Goal: Information Seeking & Learning: Learn about a topic

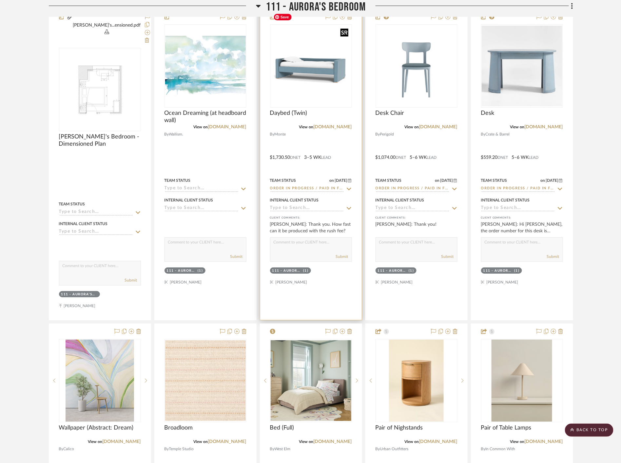
scroll to position [4299, 0]
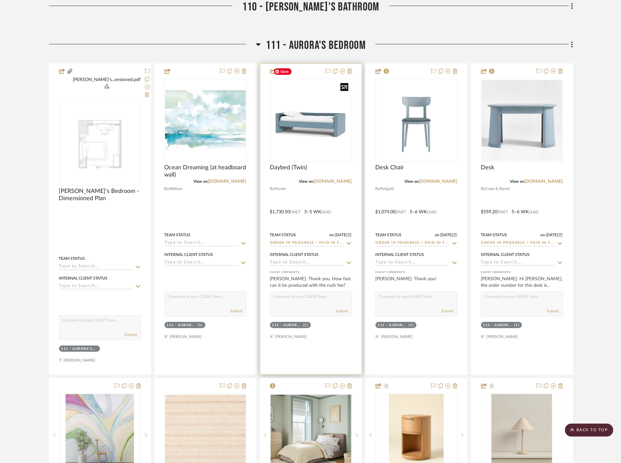
click at [316, 91] on img "0" at bounding box center [311, 120] width 81 height 81
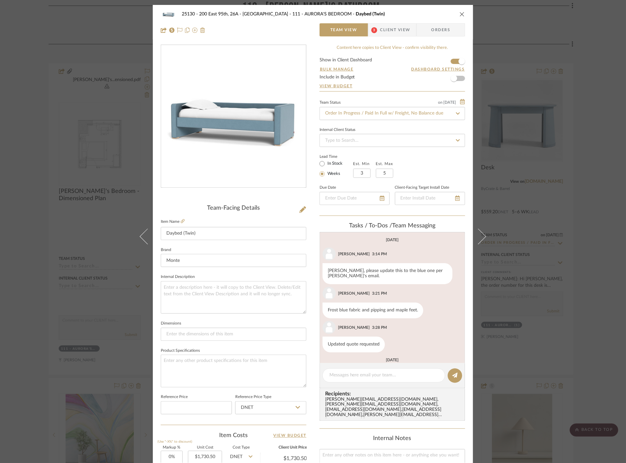
scroll to position [83, 0]
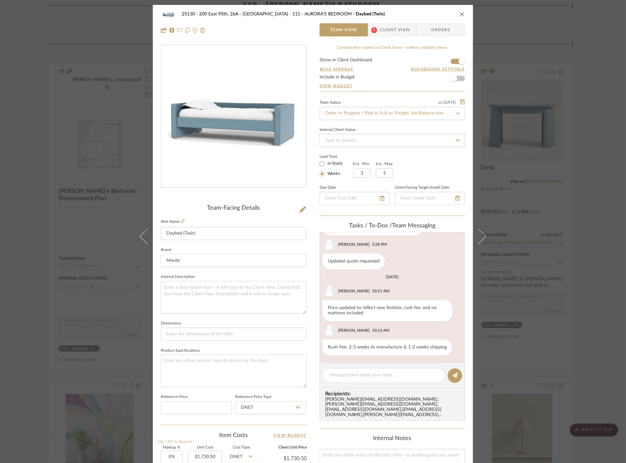
click at [402, 28] on span "Client View" at bounding box center [395, 29] width 30 height 13
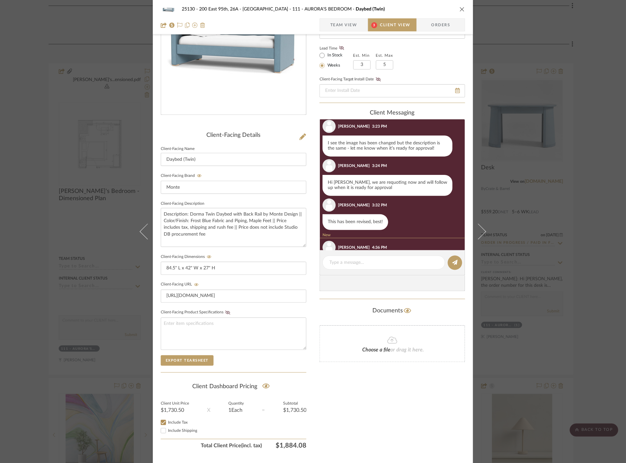
scroll to position [0, 0]
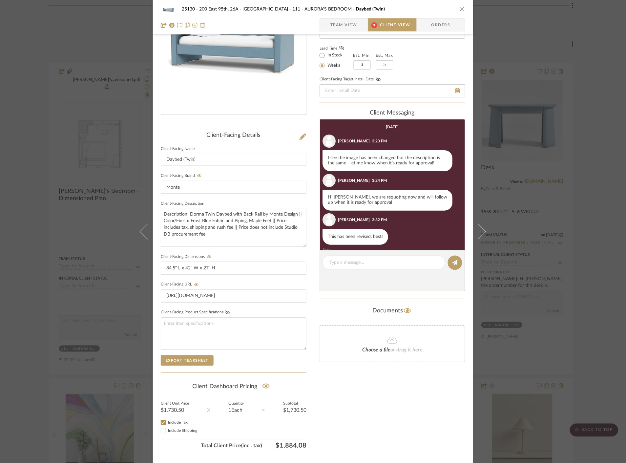
click at [459, 6] on button "close" at bounding box center [462, 9] width 6 height 6
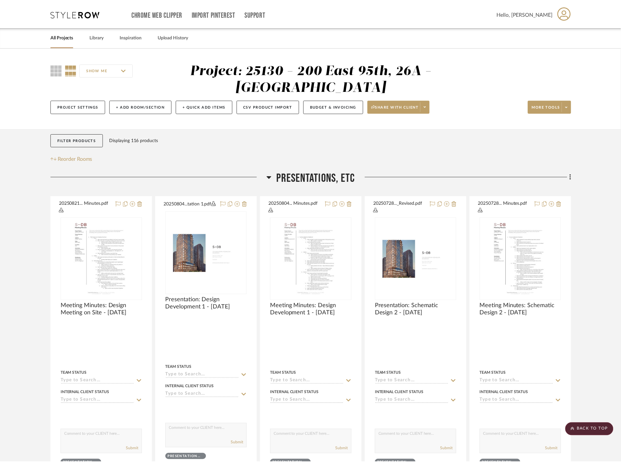
scroll to position [4299, 0]
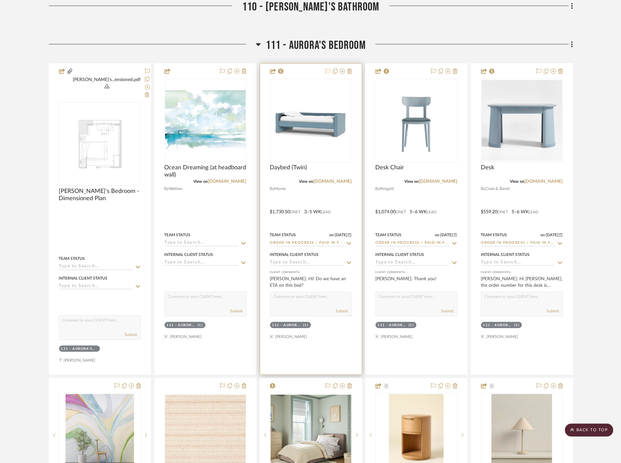
click at [329, 69] on icon at bounding box center [328, 71] width 5 height 5
click at [327, 123] on img "0" at bounding box center [311, 120] width 81 height 81
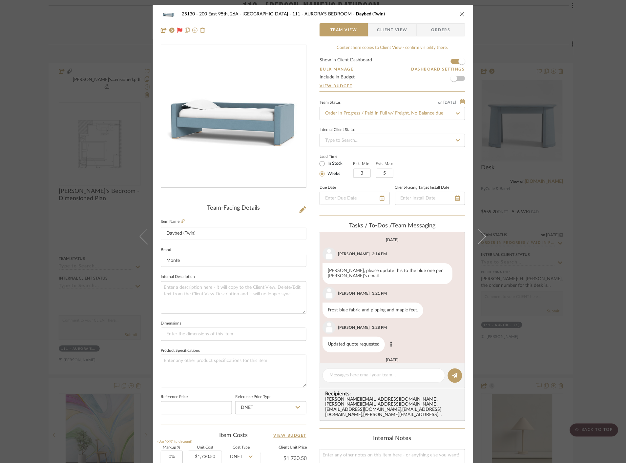
scroll to position [83, 0]
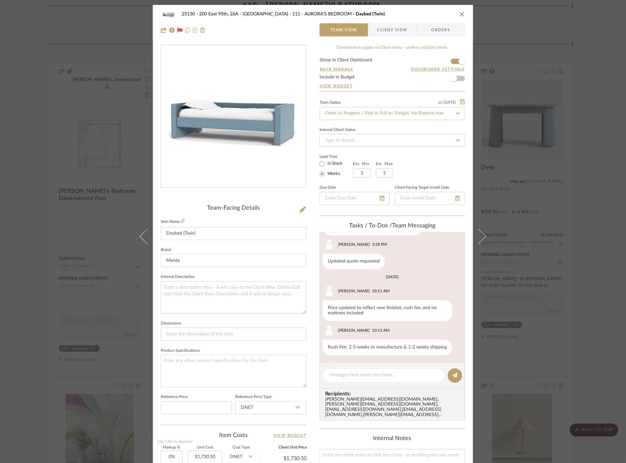
click at [459, 14] on icon "close" at bounding box center [461, 13] width 5 height 5
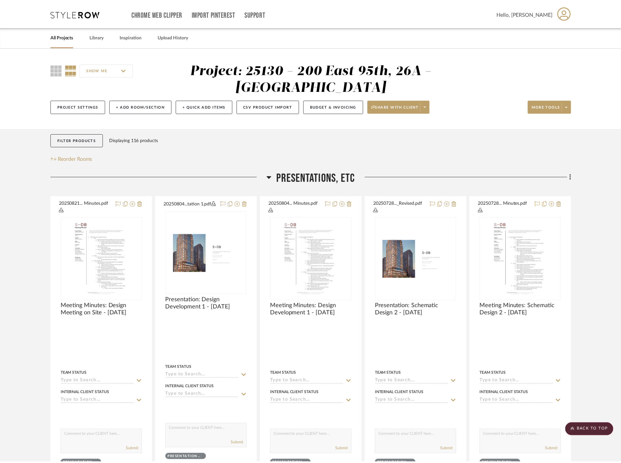
scroll to position [4299, 0]
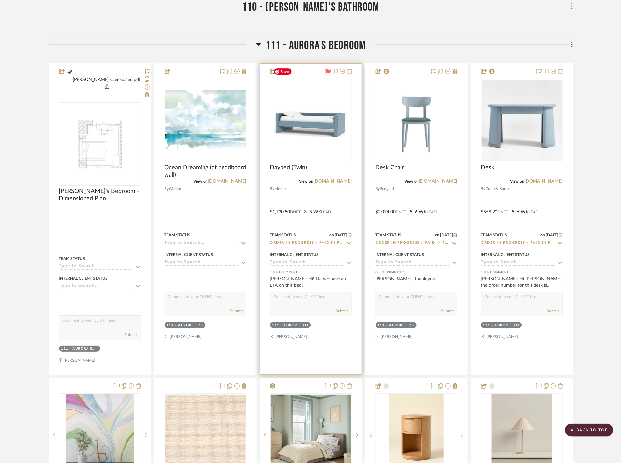
click at [340, 103] on img "0" at bounding box center [311, 120] width 81 height 81
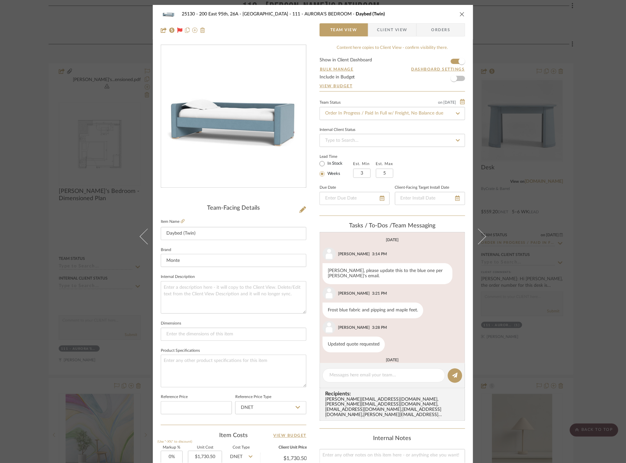
scroll to position [83, 0]
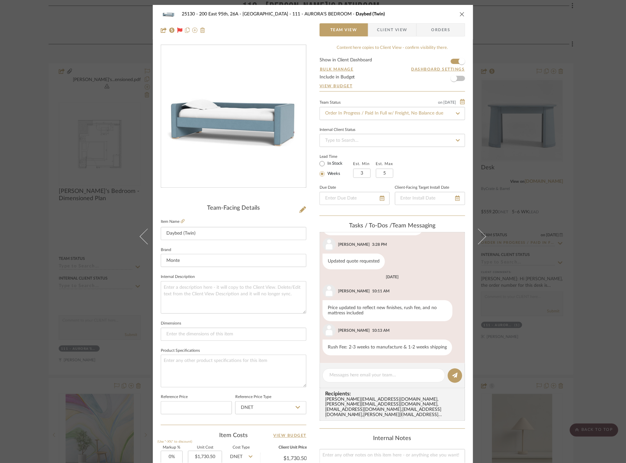
click at [402, 34] on span "Client View" at bounding box center [392, 29] width 30 height 13
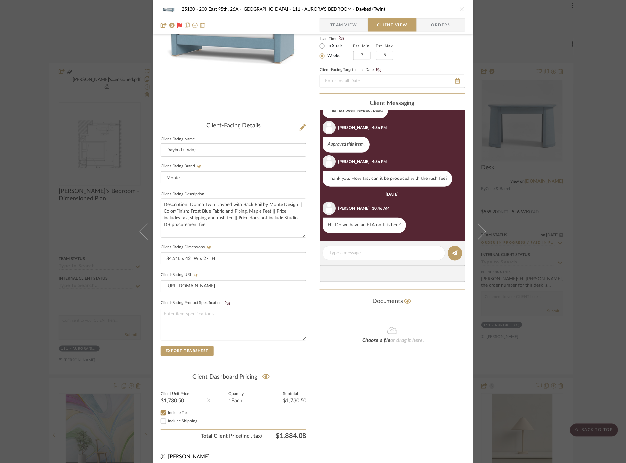
scroll to position [89, 0]
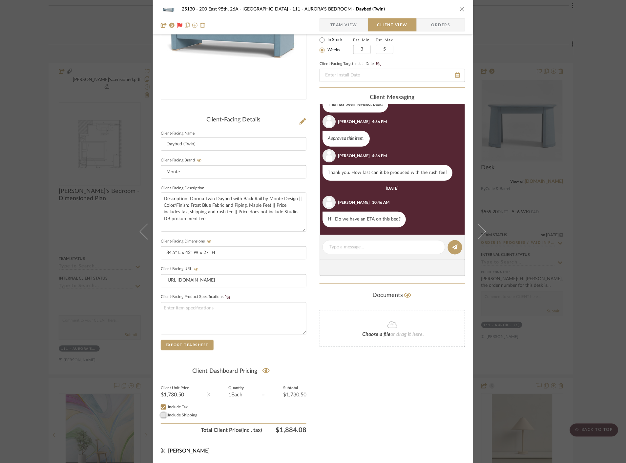
click at [161, 416] on input "Include Shipping" at bounding box center [163, 415] width 8 height 8
checkbox input "true"
click at [572, 153] on div "25130 - 200 East 95th, 26A - Kosheleva 111 - AURORA'S BEDROOM Daybed (Twin) Tea…" at bounding box center [313, 231] width 626 height 463
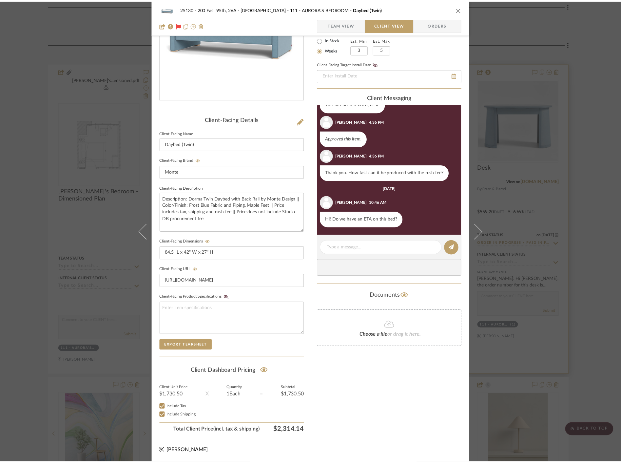
scroll to position [4299, 0]
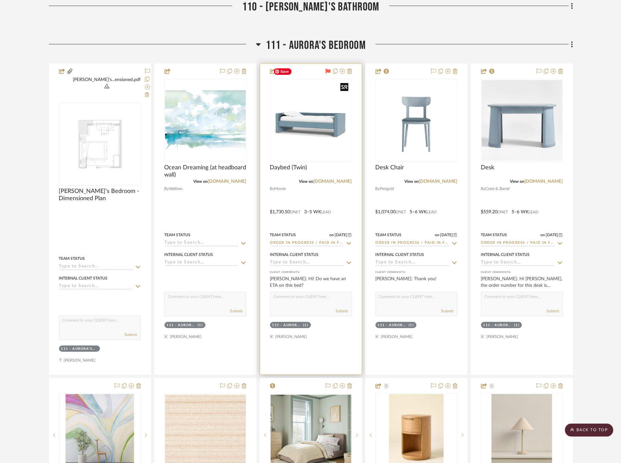
click at [327, 115] on img "0" at bounding box center [311, 120] width 81 height 81
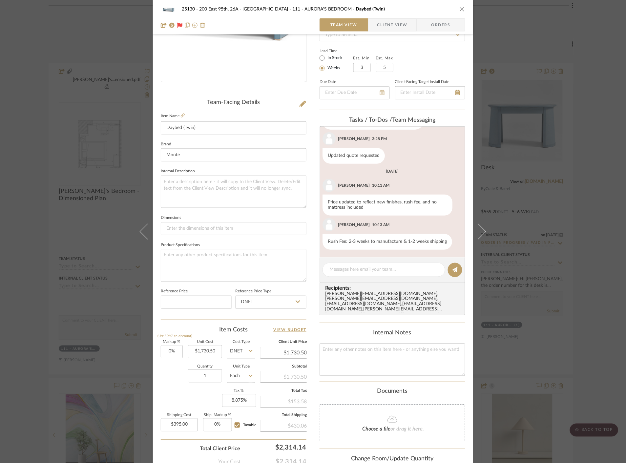
scroll to position [158, 0]
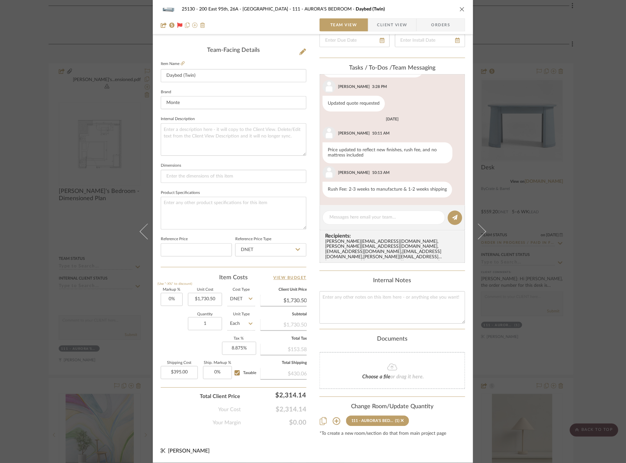
click at [557, 186] on div "25130 - 200 East 95th, 26A - Kosheleva 111 - AURORA'S BEDROOM Daybed (Twin) Tea…" at bounding box center [313, 231] width 626 height 463
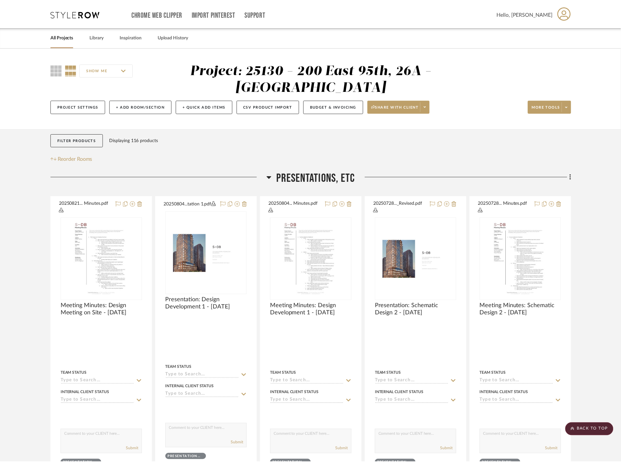
scroll to position [4299, 0]
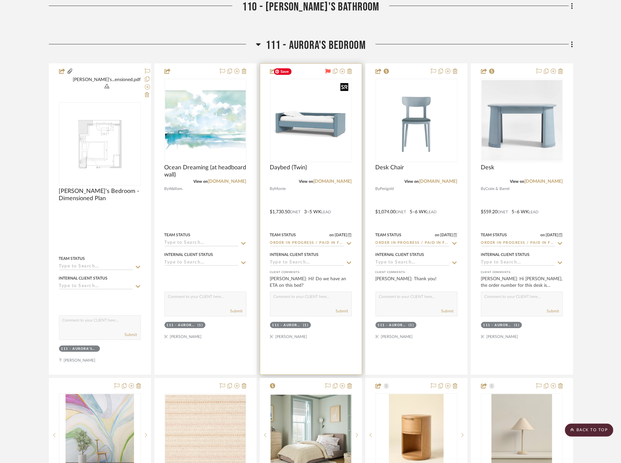
click at [324, 123] on img "0" at bounding box center [311, 120] width 81 height 81
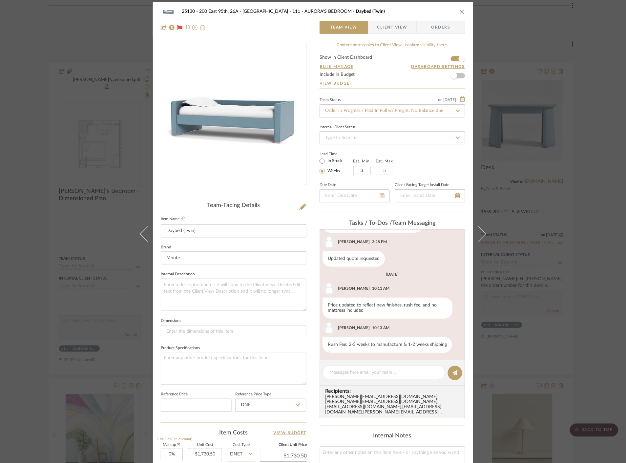
scroll to position [0, 0]
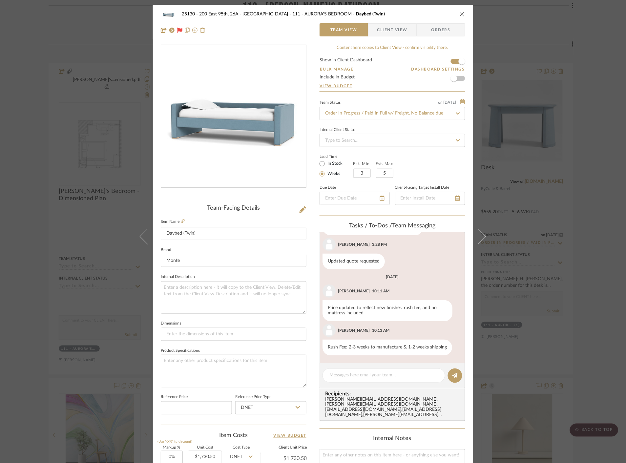
click at [602, 181] on div "25130 - 200 East 95th, 26A - Kosheleva 111 - AURORA'S BEDROOM Daybed (Twin) Tea…" at bounding box center [313, 231] width 626 height 463
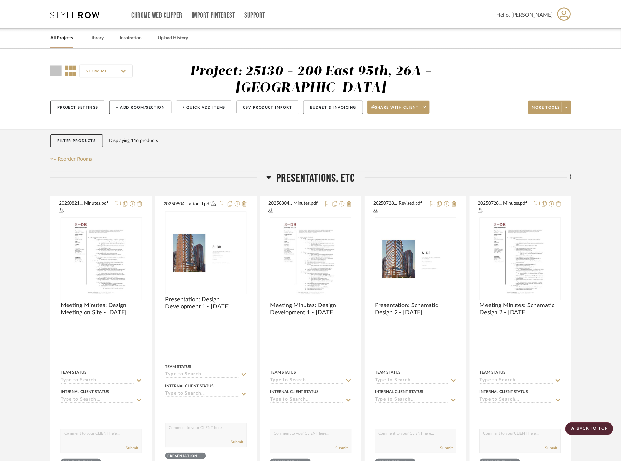
scroll to position [4299, 0]
